Goal: Check status: Check status

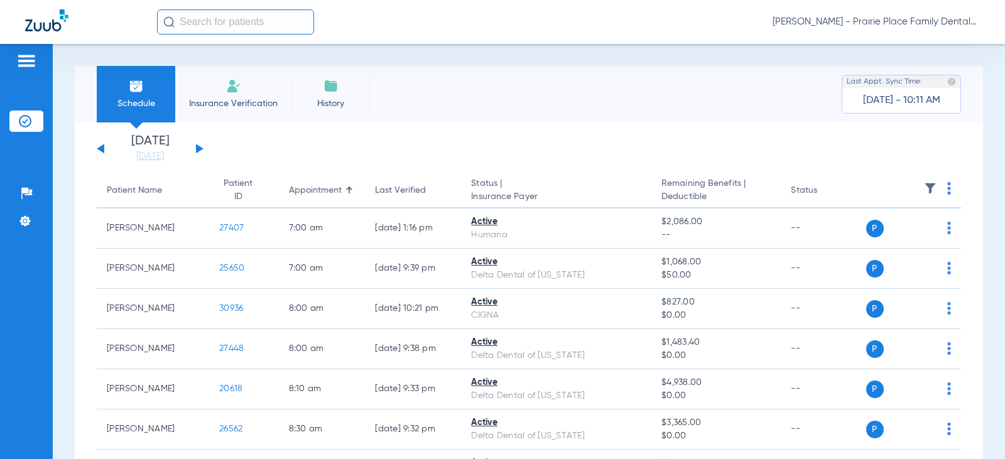
click at [200, 151] on button at bounding box center [200, 148] width 8 height 9
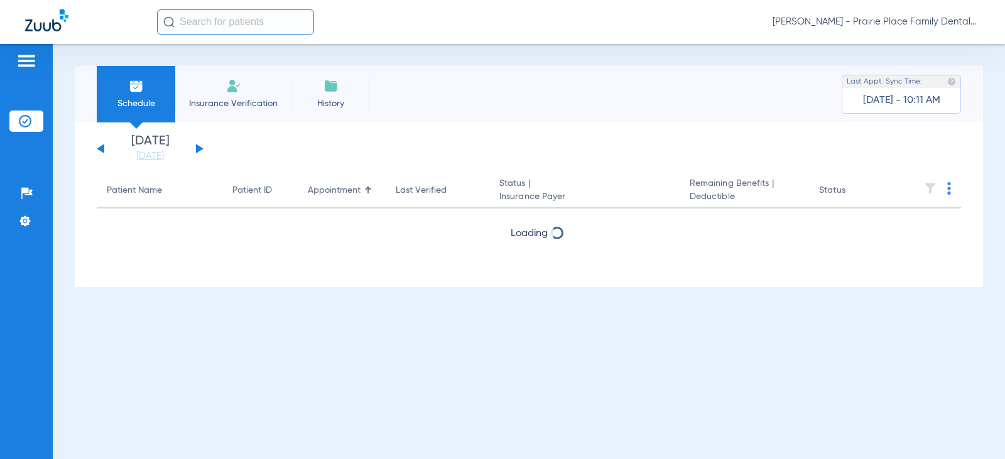
click at [200, 151] on button at bounding box center [200, 148] width 8 height 9
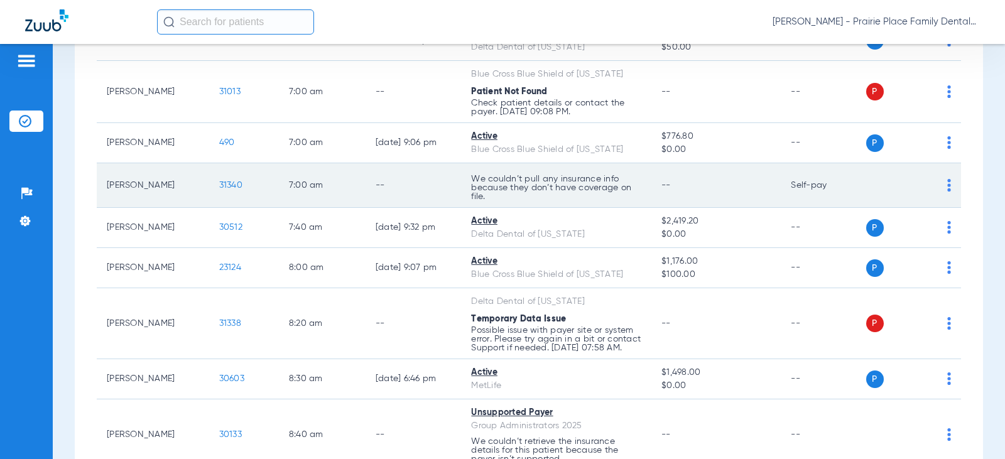
scroll to position [189, 0]
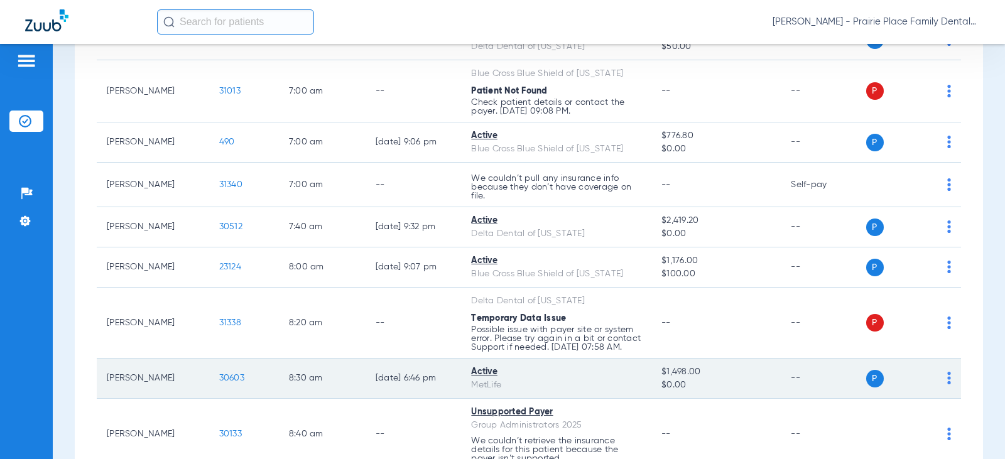
click at [226, 383] on span "30603" at bounding box center [231, 378] width 25 height 9
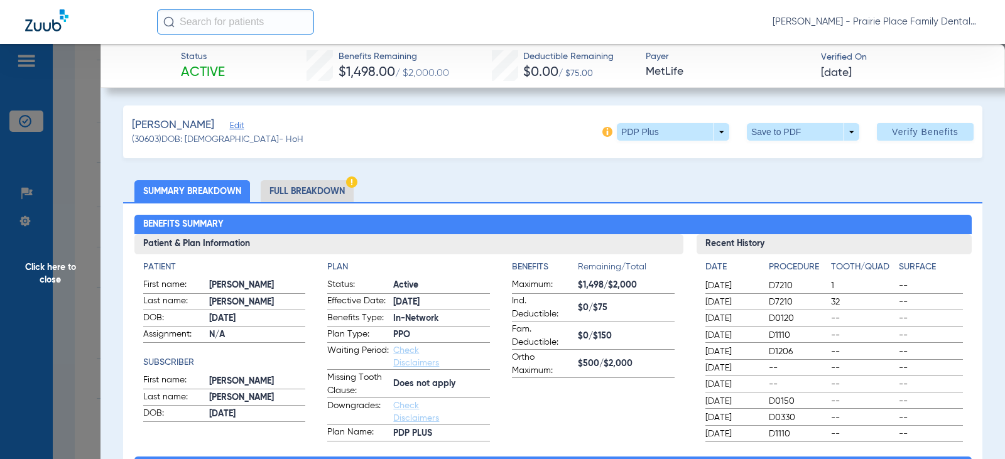
click at [307, 189] on li "Full Breakdown" at bounding box center [307, 191] width 93 height 22
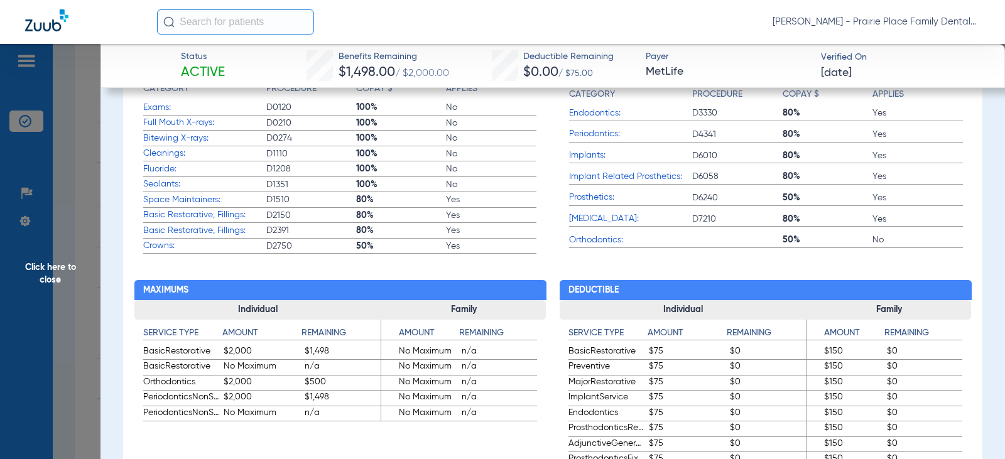
scroll to position [503, 0]
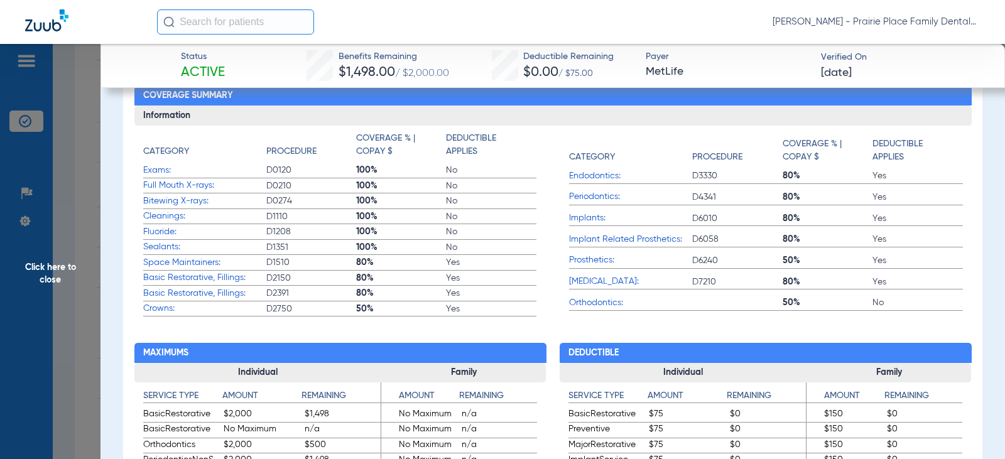
drag, startPoint x: 99, startPoint y: 288, endPoint x: 158, endPoint y: 354, distance: 88.1
click at [43, 381] on span "Click here to close" at bounding box center [50, 273] width 101 height 459
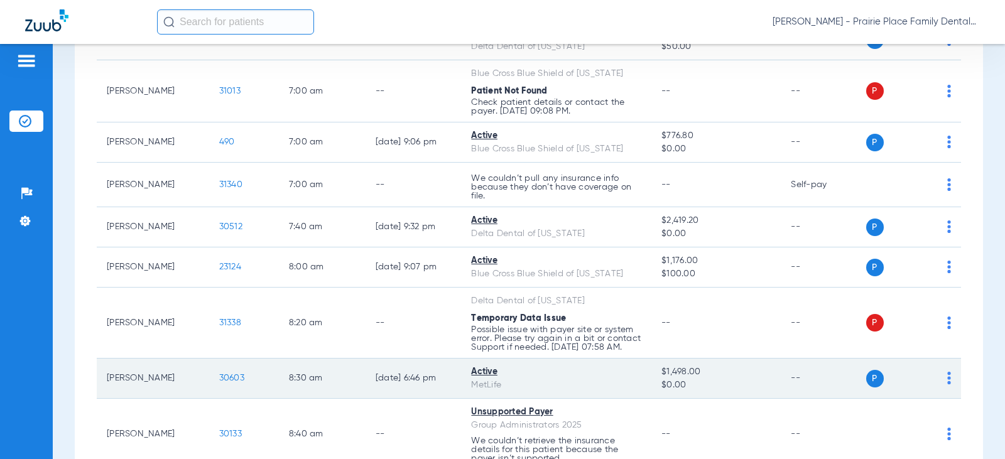
click at [160, 387] on td "[PERSON_NAME]" at bounding box center [153, 379] width 112 height 40
click at [221, 383] on span "30603" at bounding box center [231, 378] width 25 height 9
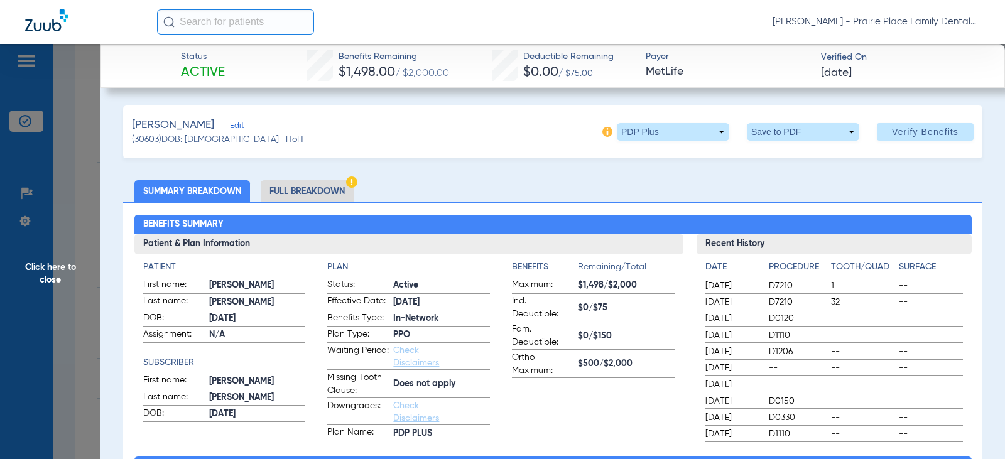
click at [309, 190] on li "Full Breakdown" at bounding box center [307, 191] width 93 height 22
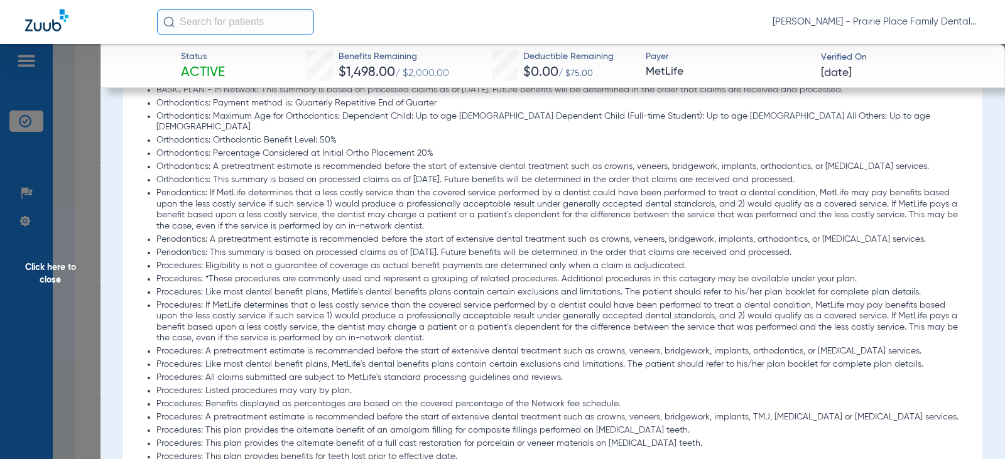
scroll to position [1194, 0]
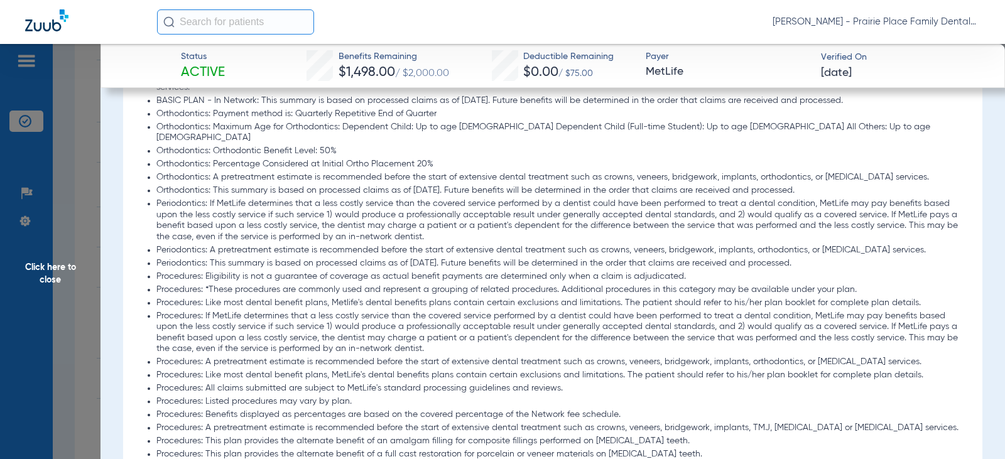
click at [59, 274] on span "Click here to close" at bounding box center [50, 273] width 101 height 459
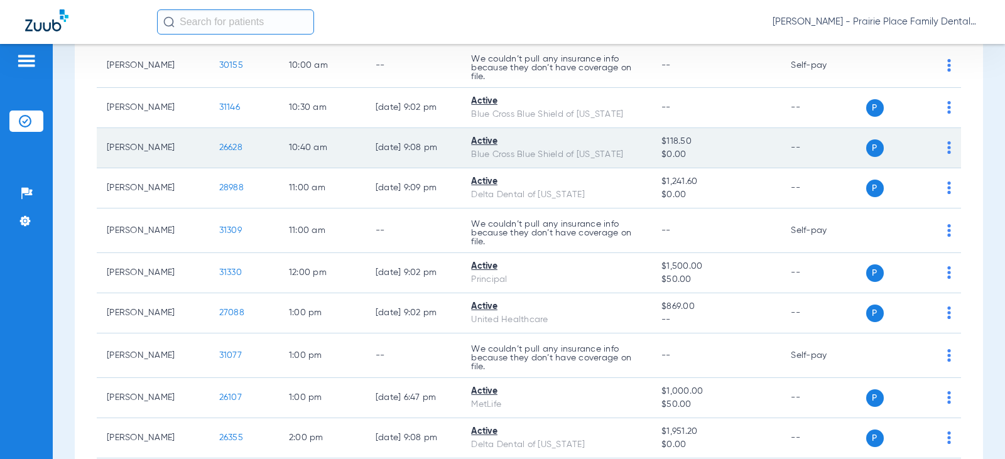
scroll to position [880, 0]
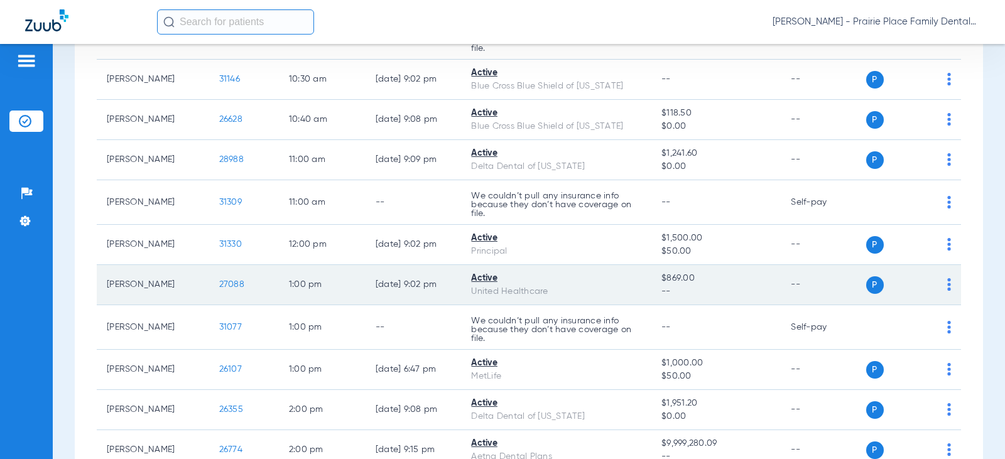
click at [239, 305] on td "27088" at bounding box center [244, 285] width 70 height 40
click at [229, 289] on span "27088" at bounding box center [231, 284] width 25 height 9
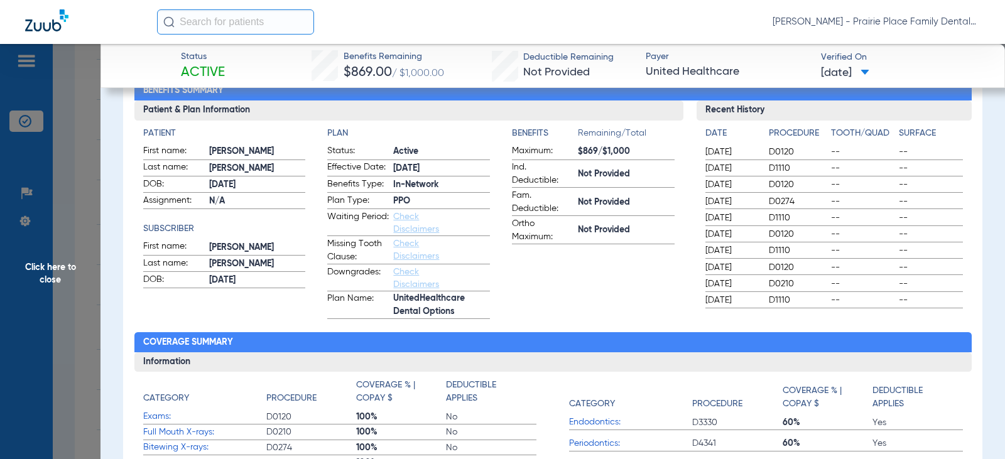
scroll to position [63, 0]
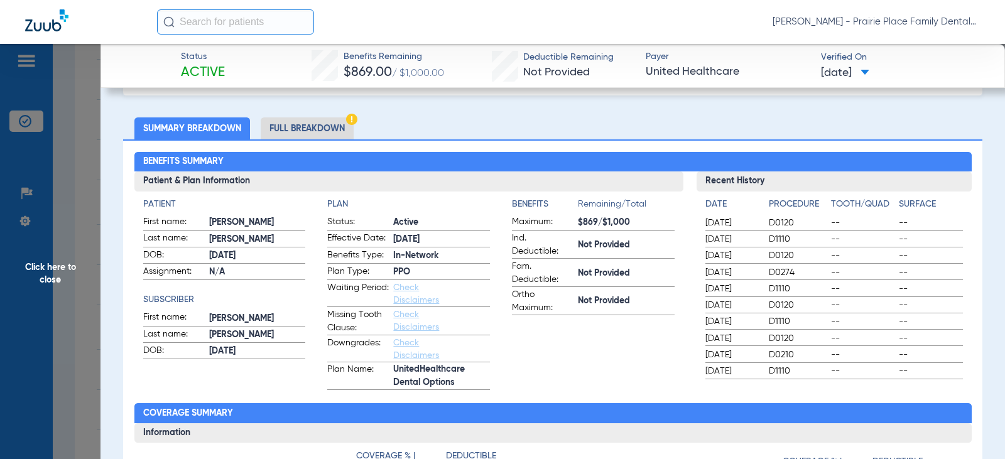
click at [319, 129] on li "Full Breakdown" at bounding box center [307, 129] width 93 height 22
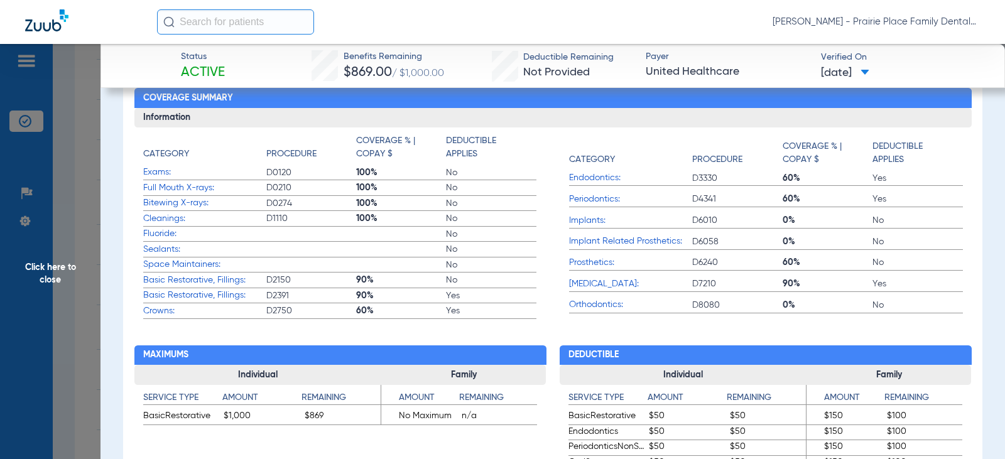
scroll to position [503, 0]
